Goal: Information Seeking & Learning: Find specific page/section

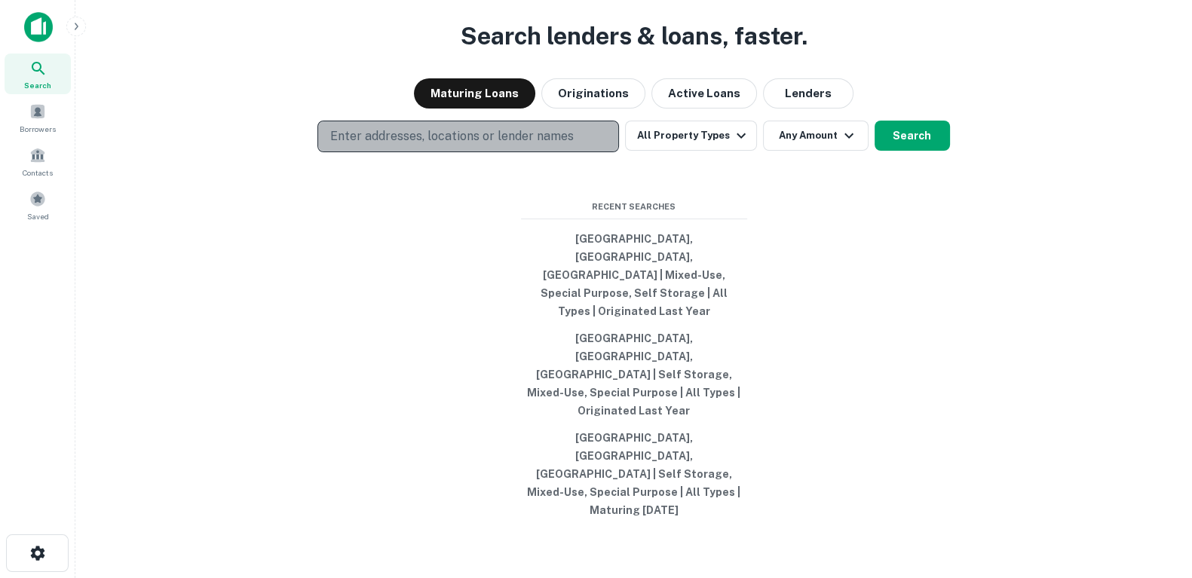
click at [489, 146] on p "Enter addresses, locations or lender names" at bounding box center [452, 136] width 244 height 18
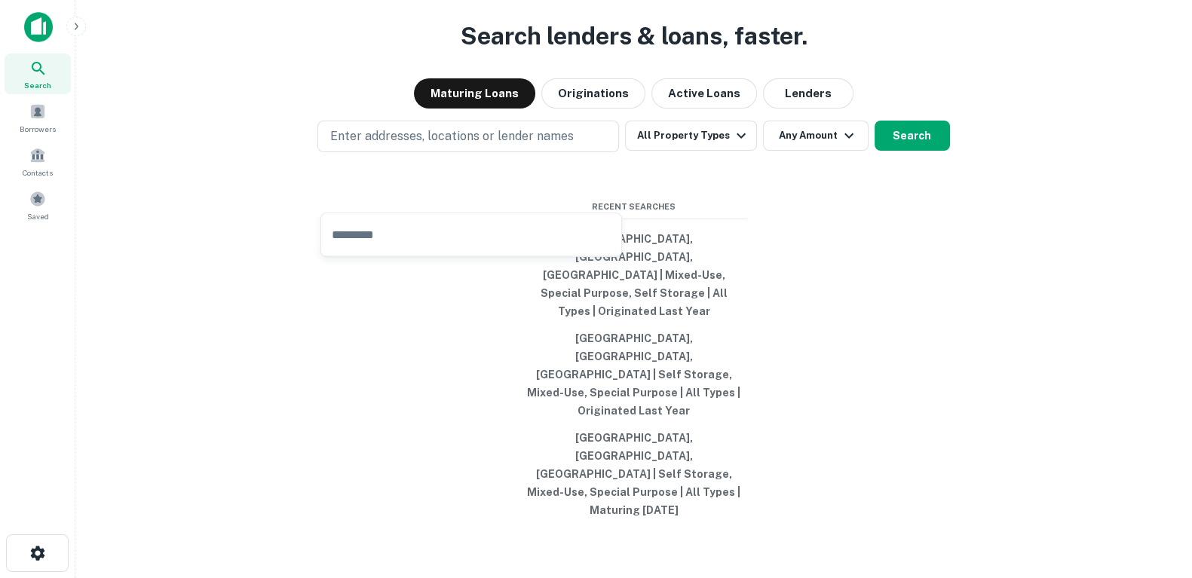
click at [824, 120] on div "Search lenders & loans, faster. Maturing Loans Originations Active Loans Lender…" at bounding box center [633, 325] width 1093 height 578
click at [803, 109] on button "Lenders" at bounding box center [808, 93] width 90 height 30
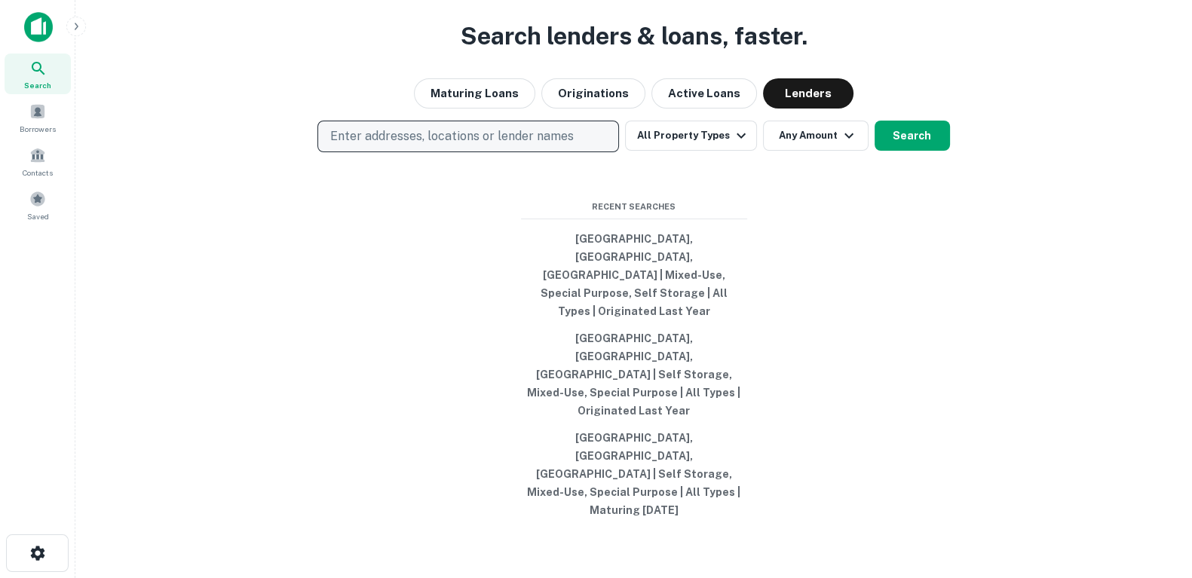
click at [508, 152] on button "Enter addresses, locations or lender names" at bounding box center [468, 137] width 302 height 32
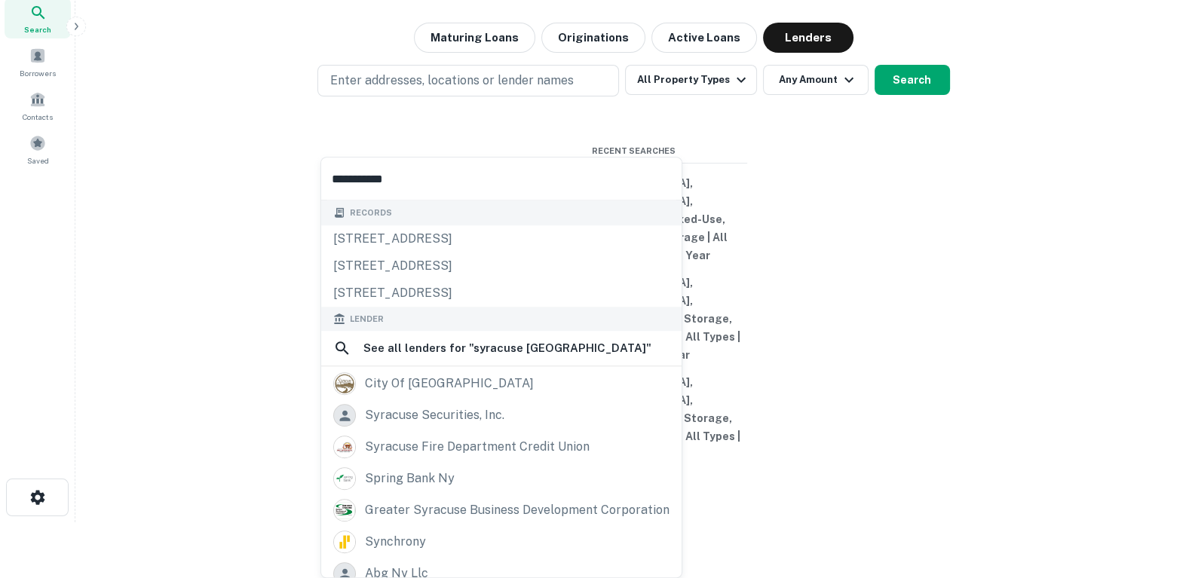
click at [430, 179] on input "**********" at bounding box center [501, 179] width 360 height 42
type input "**********"
click at [916, 95] on button "Search" at bounding box center [912, 80] width 75 height 30
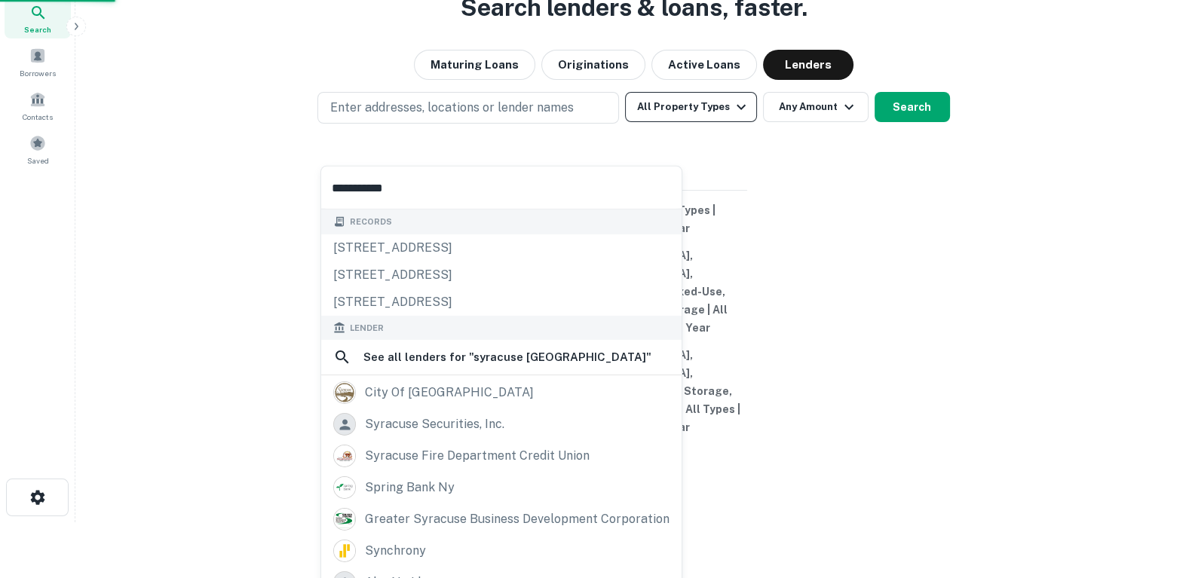
click at [719, 122] on button "All Property Types" at bounding box center [690, 107] width 131 height 30
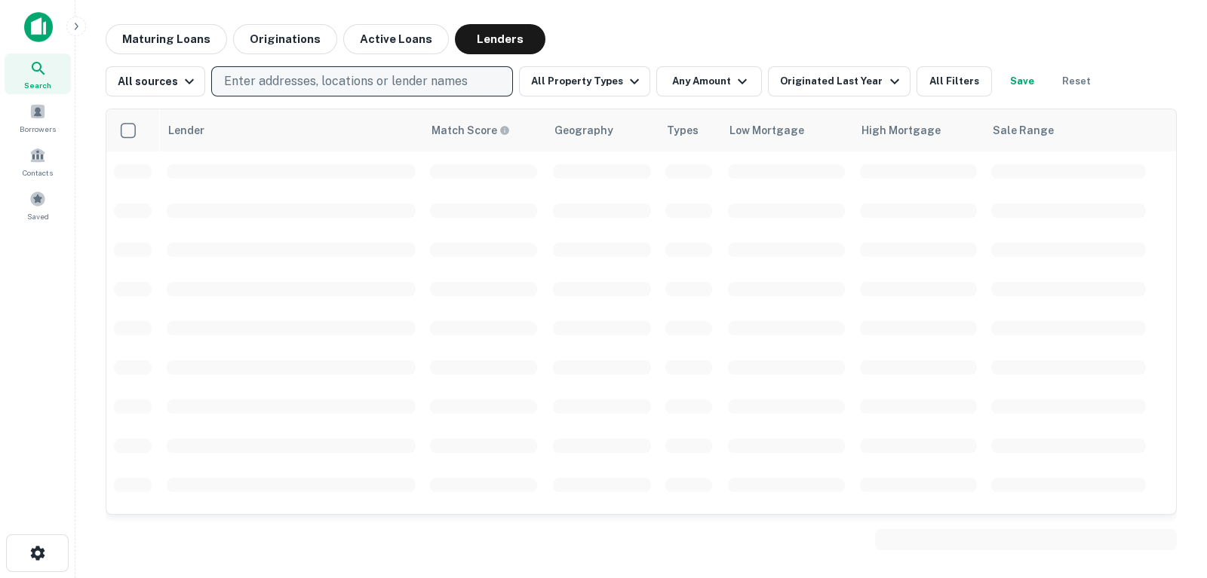
click at [340, 77] on p "Enter addresses, locations or lender names" at bounding box center [346, 81] width 244 height 18
click at [394, 74] on p "Enter addresses, locations or lender names" at bounding box center [346, 81] width 244 height 18
click at [809, 17] on main "Maturing Loans Originations Active Loans Lenders All sources Enter addresses, l…" at bounding box center [640, 289] width 1131 height 578
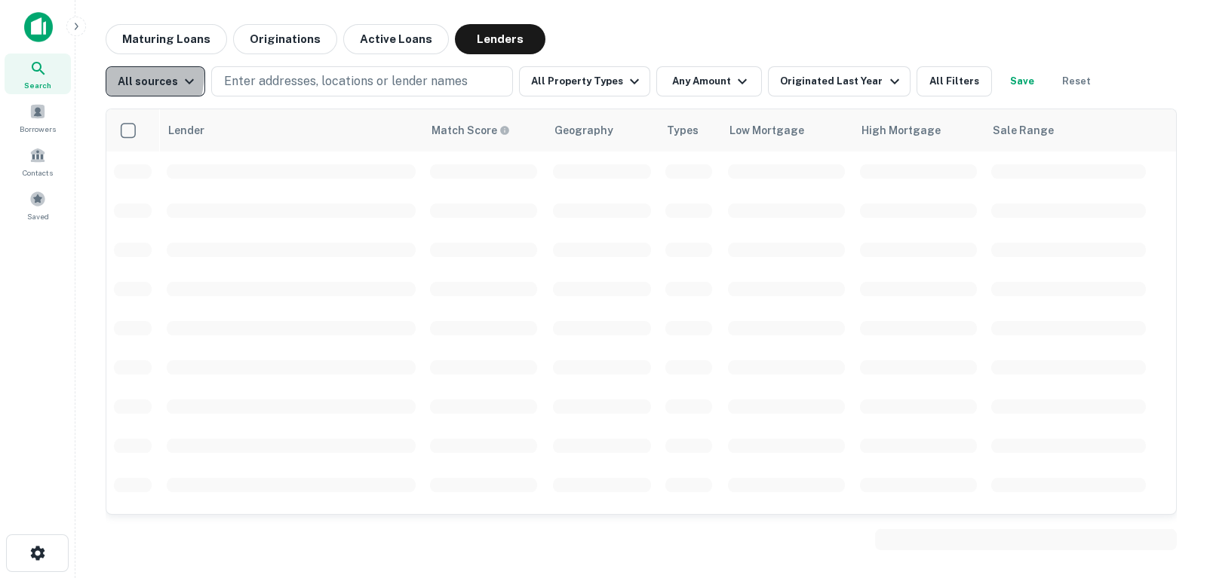
click at [112, 73] on button "All sources" at bounding box center [156, 81] width 100 height 30
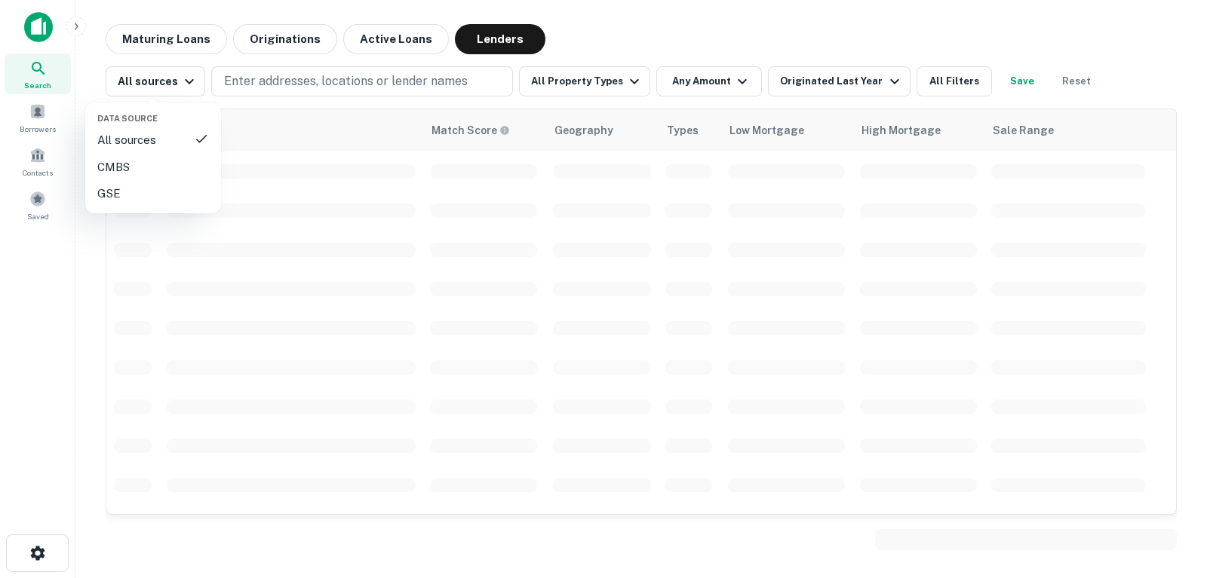
click at [147, 81] on div at bounding box center [603, 289] width 1207 height 578
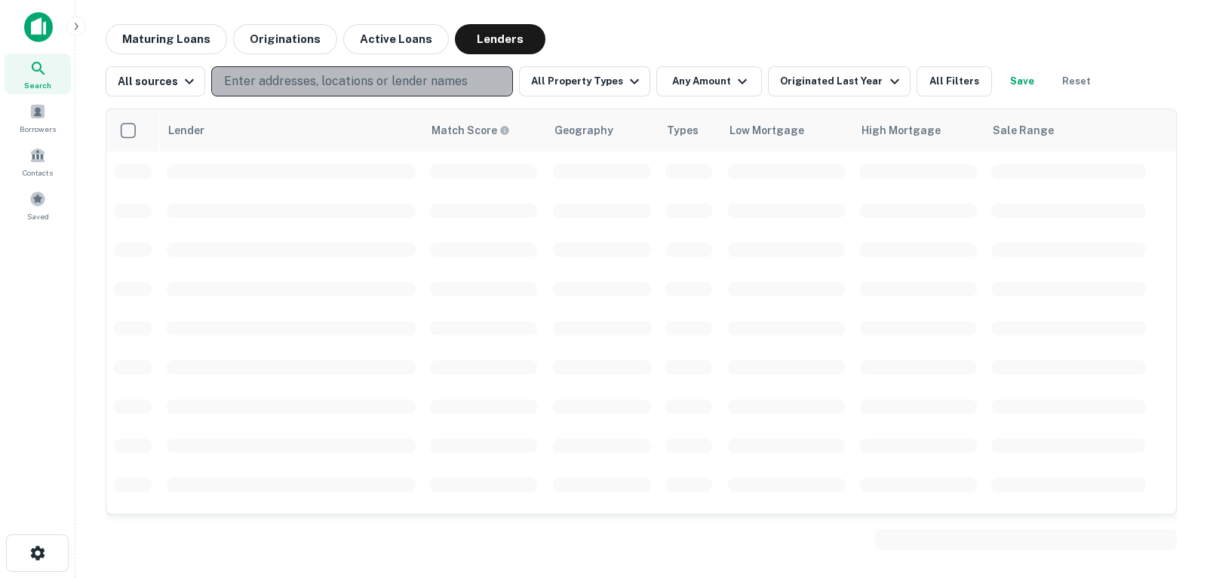
click at [275, 78] on p "Enter addresses, locations or lender names" at bounding box center [346, 81] width 244 height 18
click at [262, 75] on p "Enter addresses, locations or lender names" at bounding box center [346, 81] width 244 height 18
click at [258, 69] on button "Enter addresses, locations or lender names" at bounding box center [362, 81] width 302 height 30
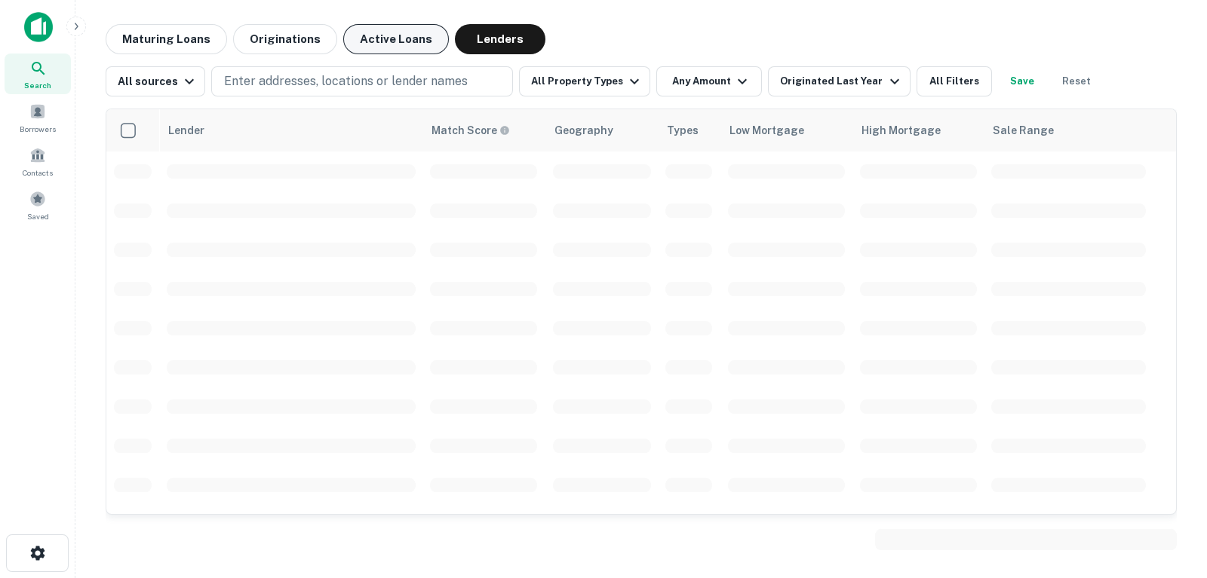
click at [475, 44] on button "Lenders" at bounding box center [500, 39] width 90 height 30
click at [384, 39] on button "Active Loans" at bounding box center [396, 39] width 106 height 30
